Goal: Task Accomplishment & Management: Manage account settings

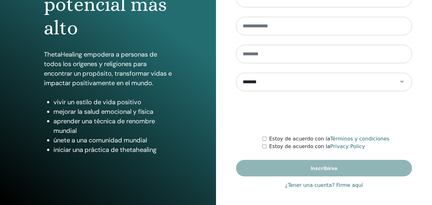
click at [296, 185] on link "¿Tener una cuenta? Firme aquí" at bounding box center [324, 186] width 78 height 8
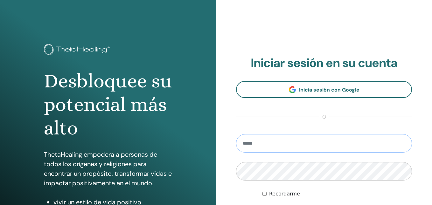
click at [255, 143] on input "email" at bounding box center [324, 143] width 176 height 18
type input "**********"
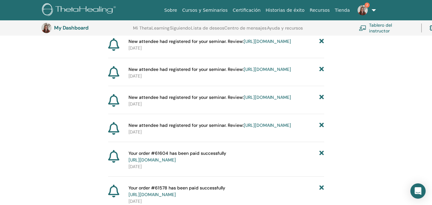
scroll to position [84, 0]
click at [321, 73] on icon at bounding box center [321, 69] width 4 height 7
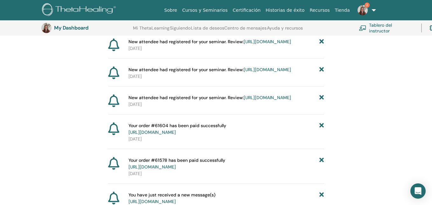
click at [322, 73] on icon at bounding box center [321, 69] width 4 height 7
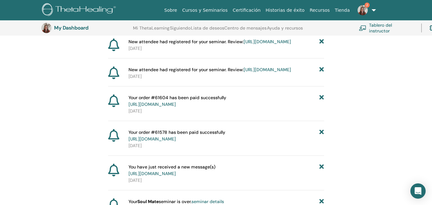
click at [322, 73] on icon at bounding box center [321, 69] width 4 height 7
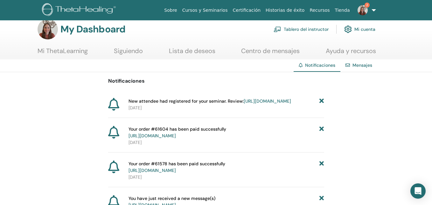
scroll to position [0, 0]
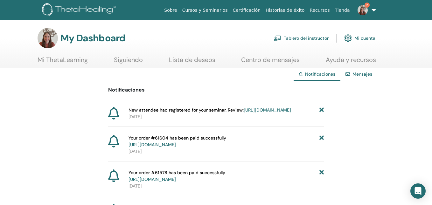
click at [263, 113] on link "https://member.thetahealing.com/instructor/seminar/374233/attendees" at bounding box center [267, 110] width 47 height 6
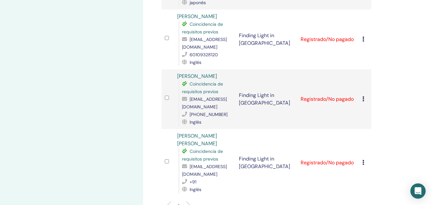
scroll to position [477, 0]
click at [364, 159] on icon at bounding box center [363, 161] width 2 height 5
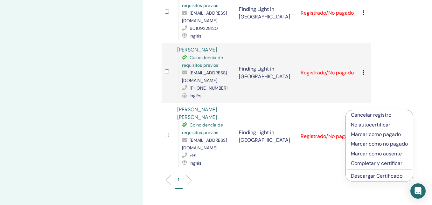
scroll to position [506, 0]
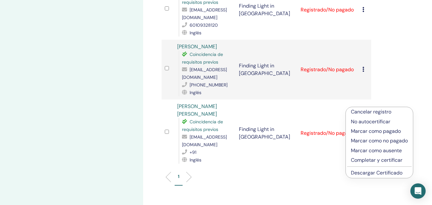
click at [369, 131] on p "Marcar como pagado" at bounding box center [379, 132] width 57 height 8
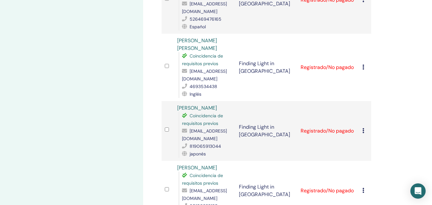
scroll to position [325, 0]
click at [363, 128] on icon at bounding box center [363, 130] width 2 height 5
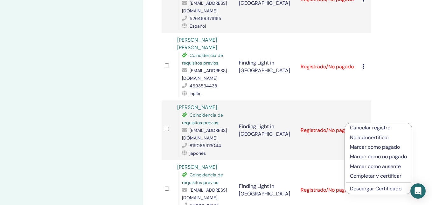
click at [365, 146] on p "Marcar como pagado" at bounding box center [378, 147] width 57 height 8
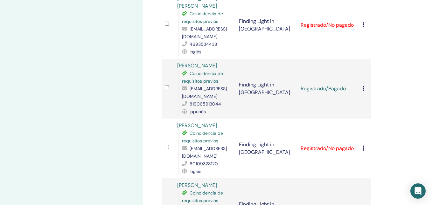
scroll to position [368, 0]
click at [363, 145] on icon at bounding box center [363, 147] width 2 height 5
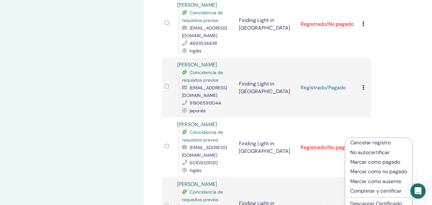
click at [364, 164] on p "Marcar como pagado" at bounding box center [378, 162] width 57 height 8
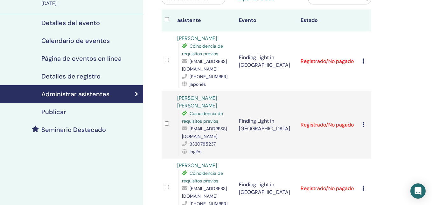
scroll to position [75, 0]
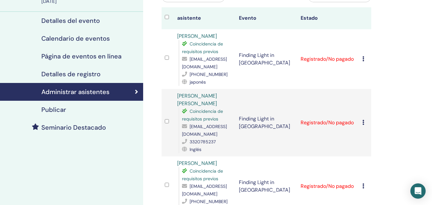
click at [364, 123] on div "Cancelar registro No autocertificar Marcar como pagado Marcar como no pagado Ma…" at bounding box center [365, 123] width 6 height 8
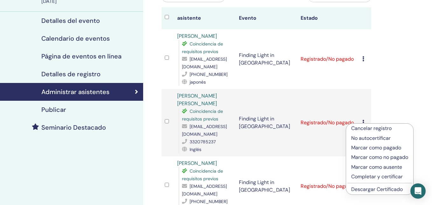
click at [366, 148] on p "Marcar como pagado" at bounding box center [379, 148] width 57 height 8
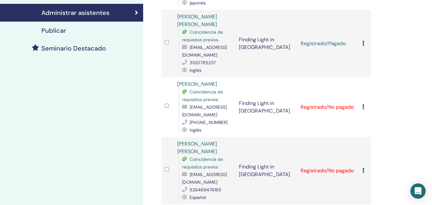
scroll to position [155, 0]
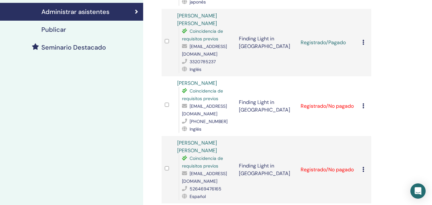
click at [363, 108] on div "Cancelar registro No autocertificar Marcar como pagado Marcar como no pagado Ma…" at bounding box center [365, 106] width 6 height 8
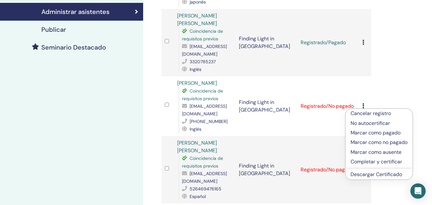
click at [366, 134] on p "Marcar como pagado" at bounding box center [379, 133] width 57 height 8
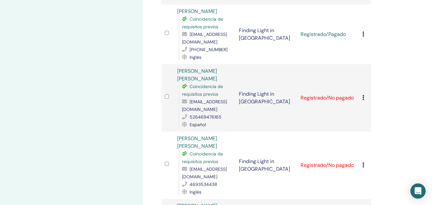
scroll to position [237, 0]
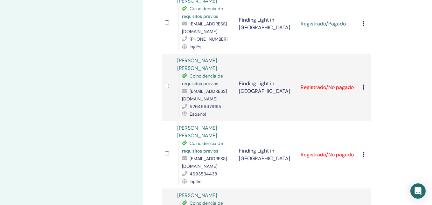
click at [362, 152] on icon at bounding box center [363, 154] width 2 height 5
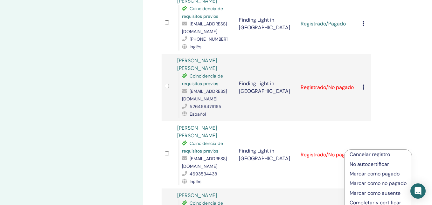
click at [363, 173] on p "Marcar como pagado" at bounding box center [378, 174] width 57 height 8
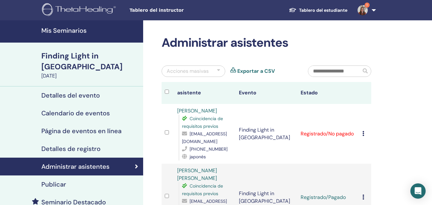
click at [363, 132] on icon at bounding box center [363, 133] width 2 height 5
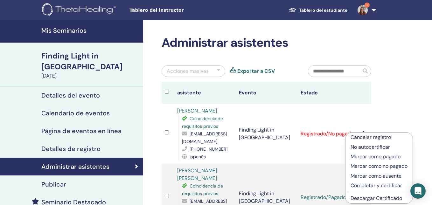
click at [367, 157] on p "Marcar como pagado" at bounding box center [379, 157] width 57 height 8
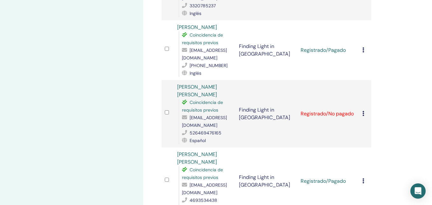
scroll to position [215, 0]
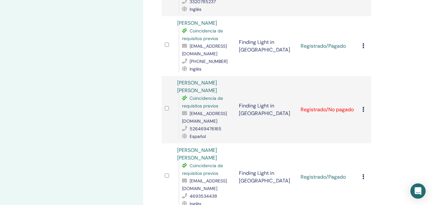
click at [363, 109] on icon at bounding box center [363, 109] width 2 height 5
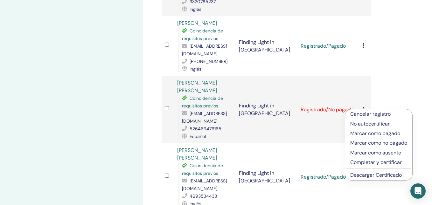
click at [365, 133] on p "Marcar como pagado" at bounding box center [378, 134] width 57 height 8
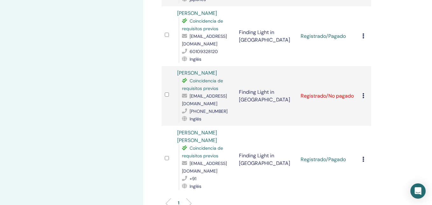
scroll to position [481, 0]
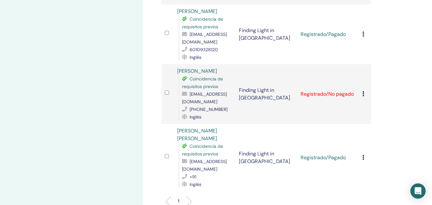
click at [363, 91] on icon at bounding box center [363, 93] width 2 height 5
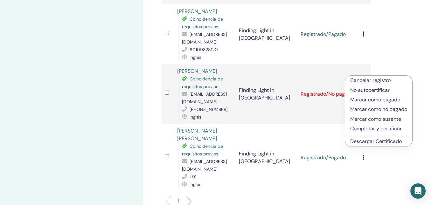
click at [366, 91] on p "No autocertificar" at bounding box center [378, 91] width 57 height 8
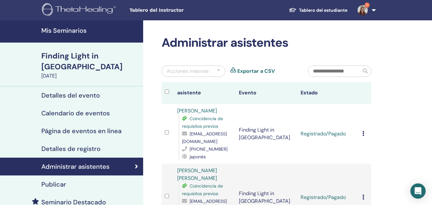
click at [362, 10] on img at bounding box center [363, 10] width 10 height 10
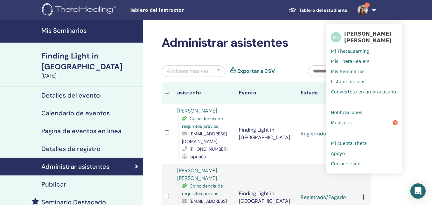
click at [375, 122] on link "Mensajes 1" at bounding box center [364, 123] width 67 height 10
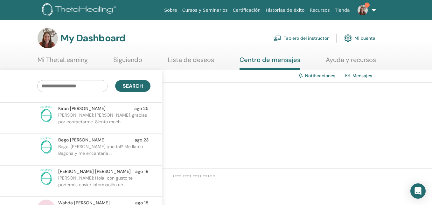
click at [282, 40] on link "Tablero del instructor" at bounding box center [301, 38] width 55 height 14
